Goal: Information Seeking & Learning: Learn about a topic

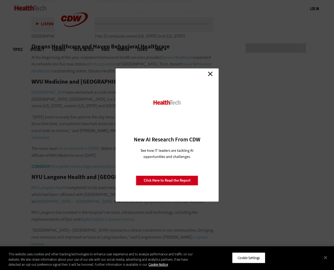
click at [211, 71] on link "Close" at bounding box center [210, 74] width 8 height 8
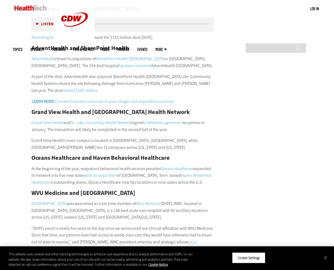
scroll to position [2995, 0]
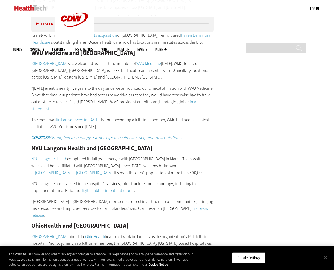
scroll to position [3119, 0]
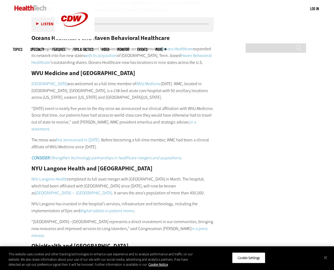
drag, startPoint x: 253, startPoint y: 67, endPoint x: 290, endPoint y: 102, distance: 51.0
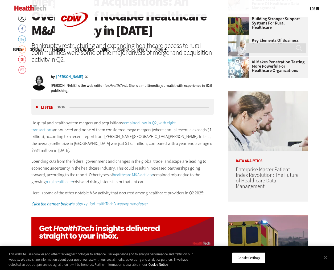
scroll to position [141, 0]
